Goal: Navigation & Orientation: Find specific page/section

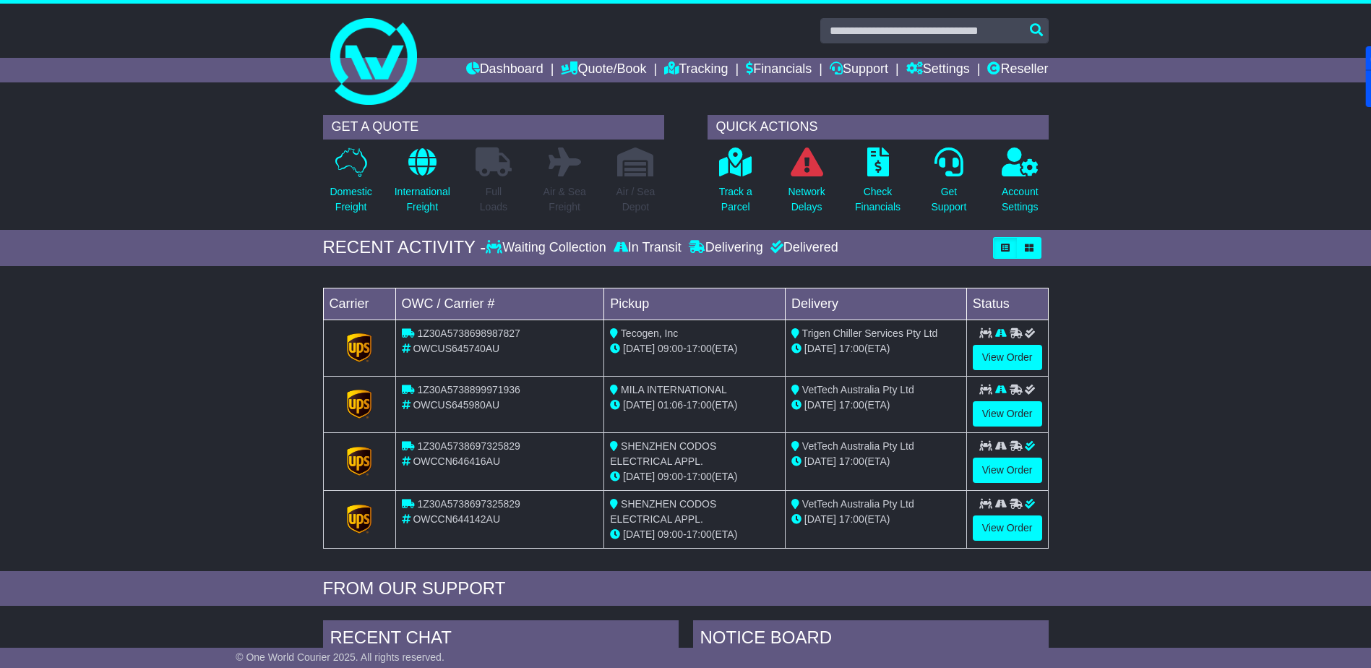
click at [492, 65] on link "Dashboard" at bounding box center [504, 70] width 77 height 25
click at [503, 66] on link "Dashboard" at bounding box center [504, 70] width 77 height 25
